Goal: Task Accomplishment & Management: Manage account settings

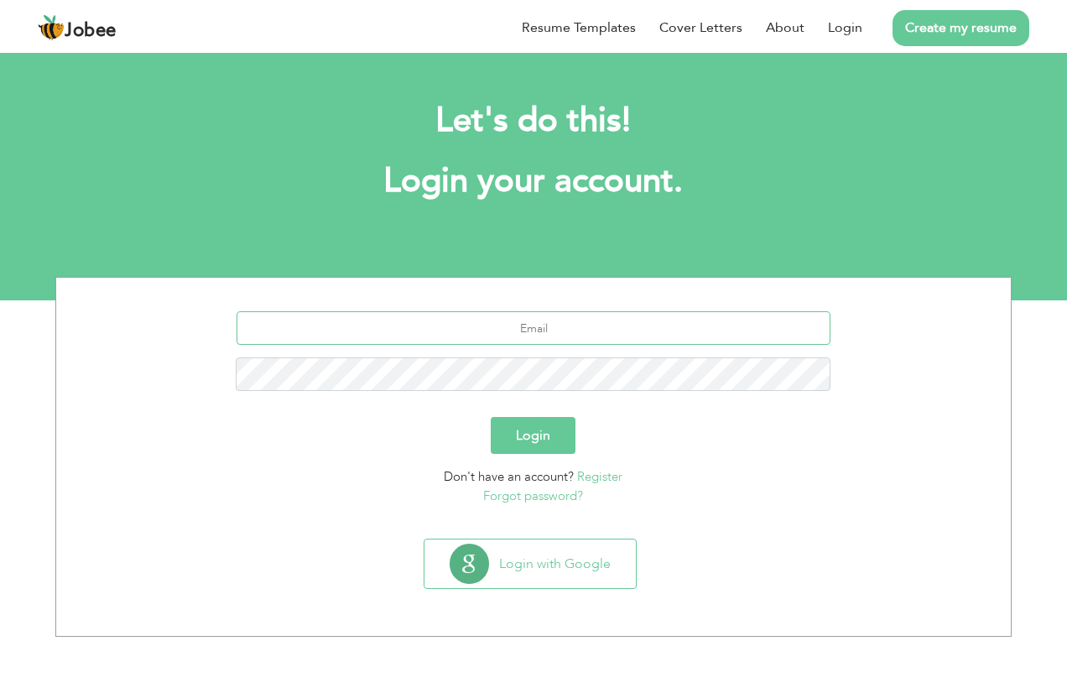
click at [589, 331] on input "text" at bounding box center [534, 328] width 595 height 34
type input "[EMAIL_ADDRESS][DOMAIN_NAME]"
click at [492, 417] on button "Login" at bounding box center [534, 435] width 85 height 37
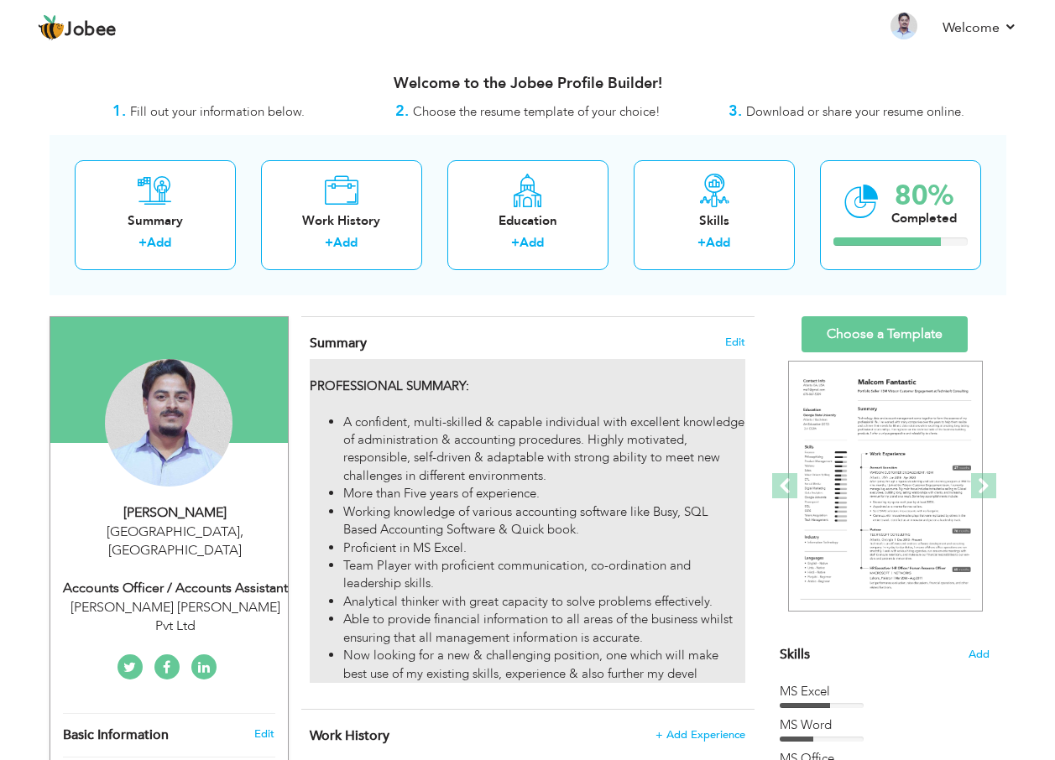
click at [592, 378] on div "PROFESSIONAL SUMMARY : A confident, multi-skilled & capable individual with exc…" at bounding box center [527, 521] width 435 height 324
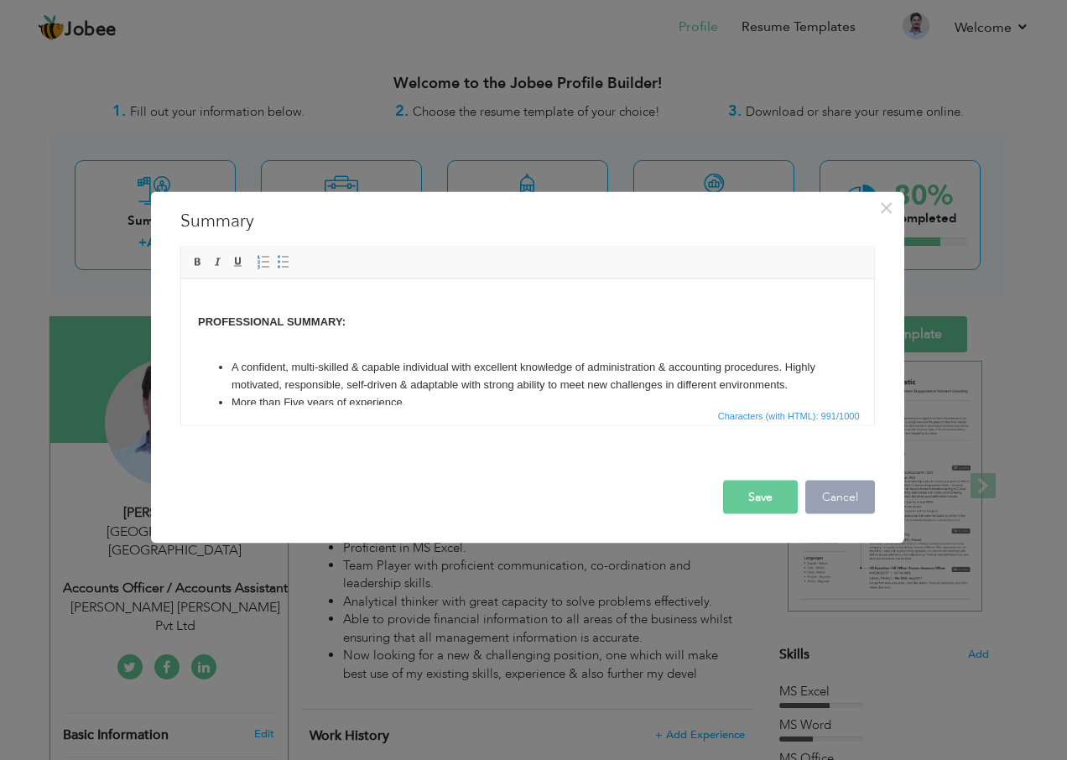
click at [867, 498] on button "Cancel" at bounding box center [841, 498] width 70 height 34
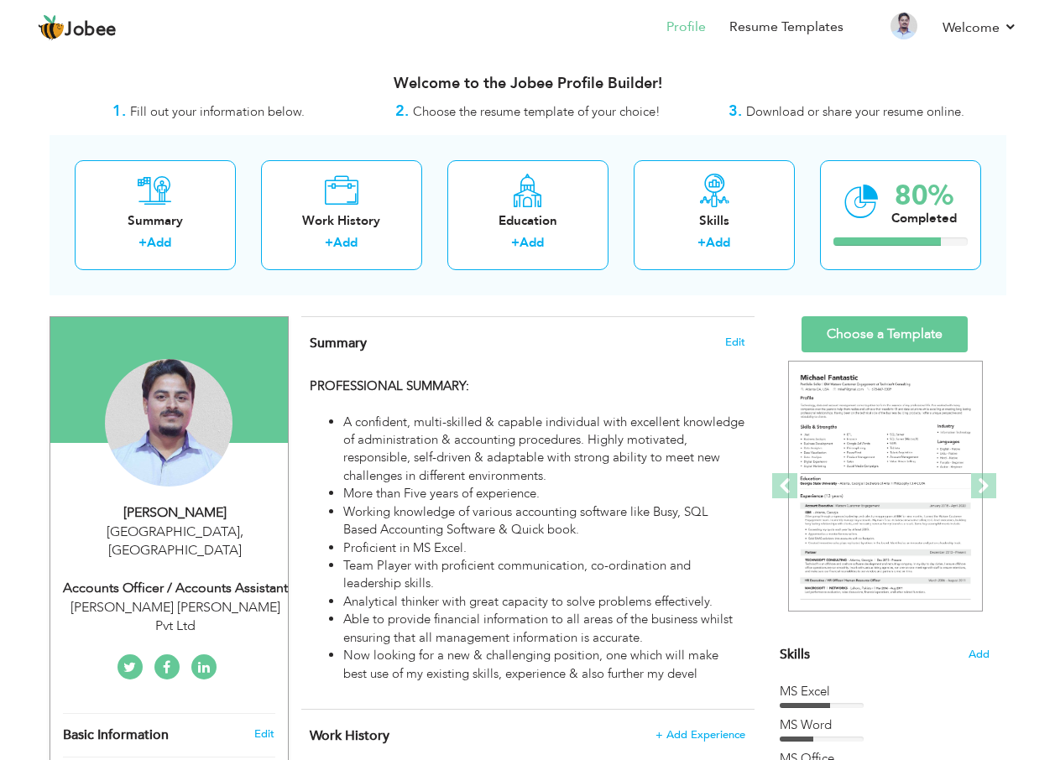
click at [540, 293] on div "Summary + Add Work History + Add Education + Add Skills + Add 80% Completed" at bounding box center [528, 215] width 957 height 160
click at [213, 579] on div "Accounts Officer / Accounts Assistant" at bounding box center [175, 588] width 225 height 19
type input "Muheeb"
type input "Rehman"
type input "[PHONE_NUMBER]"
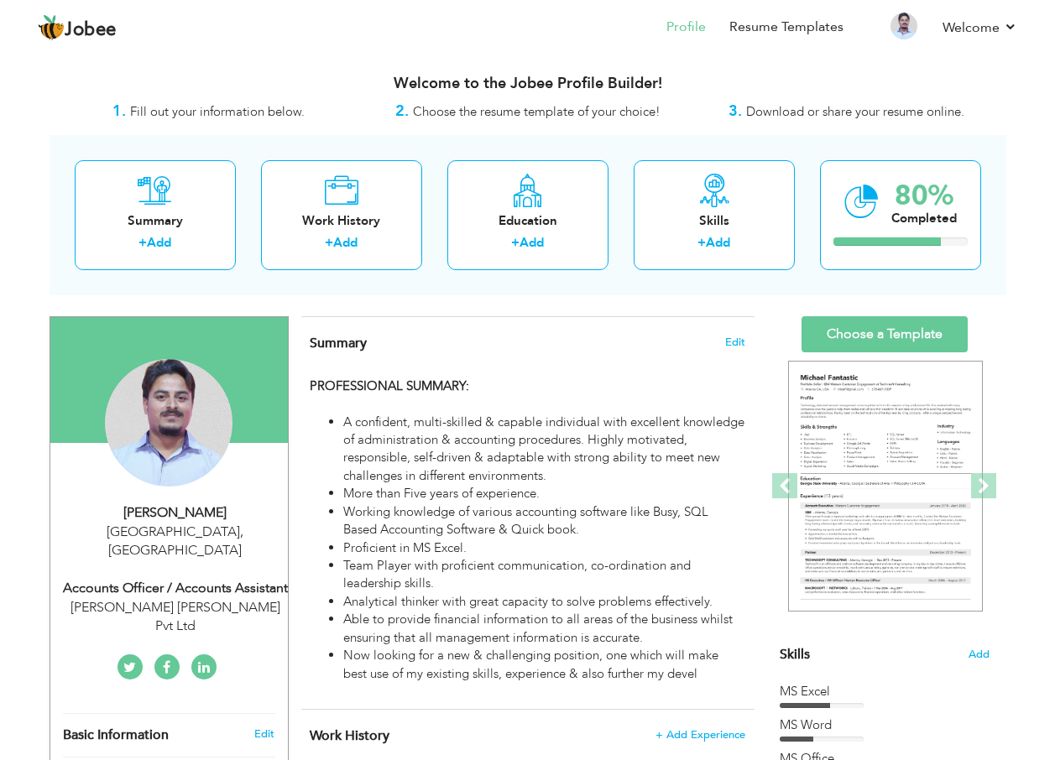
select select "number:166"
type input "[GEOGRAPHIC_DATA]"
select select "number:4"
type input "[PERSON_NAME] [PERSON_NAME] Pvt Ltd"
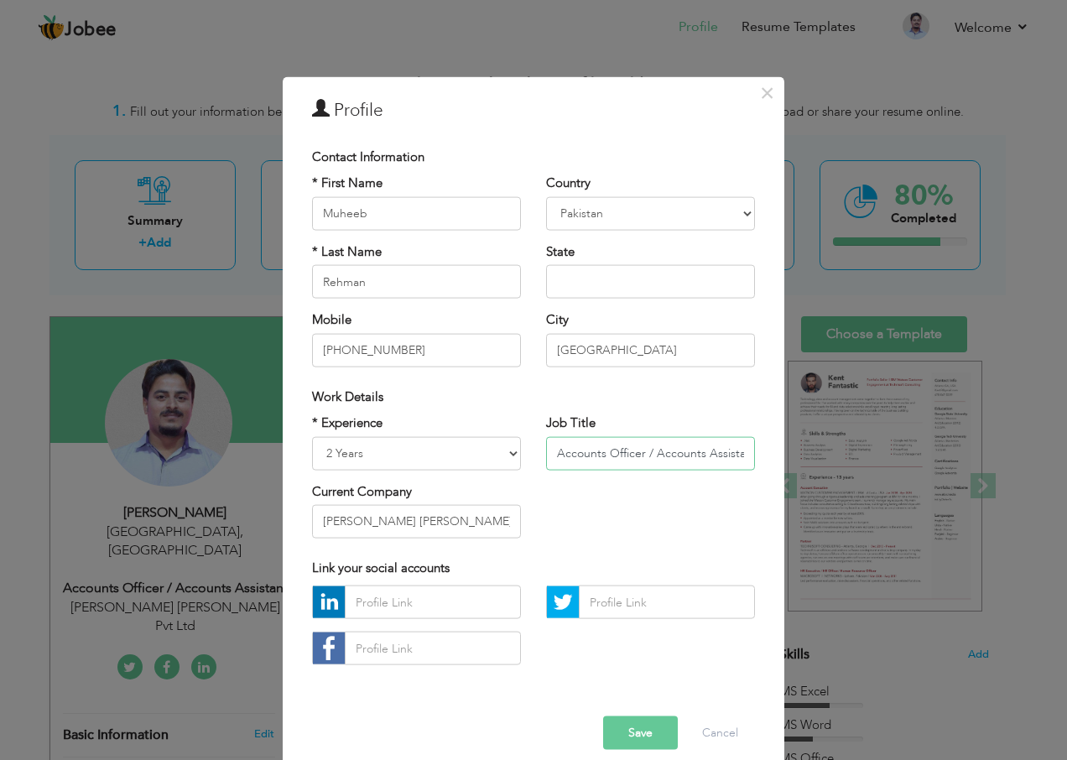
drag, startPoint x: 628, startPoint y: 459, endPoint x: 630, endPoint y: 486, distance: 27.0
click at [628, 460] on input "Accounts Officer / Accounts Assistant" at bounding box center [650, 453] width 209 height 34
type input "Accounts Assistant"
click at [637, 687] on button "Save" at bounding box center [640, 734] width 75 height 34
